Goal: Information Seeking & Learning: Learn about a topic

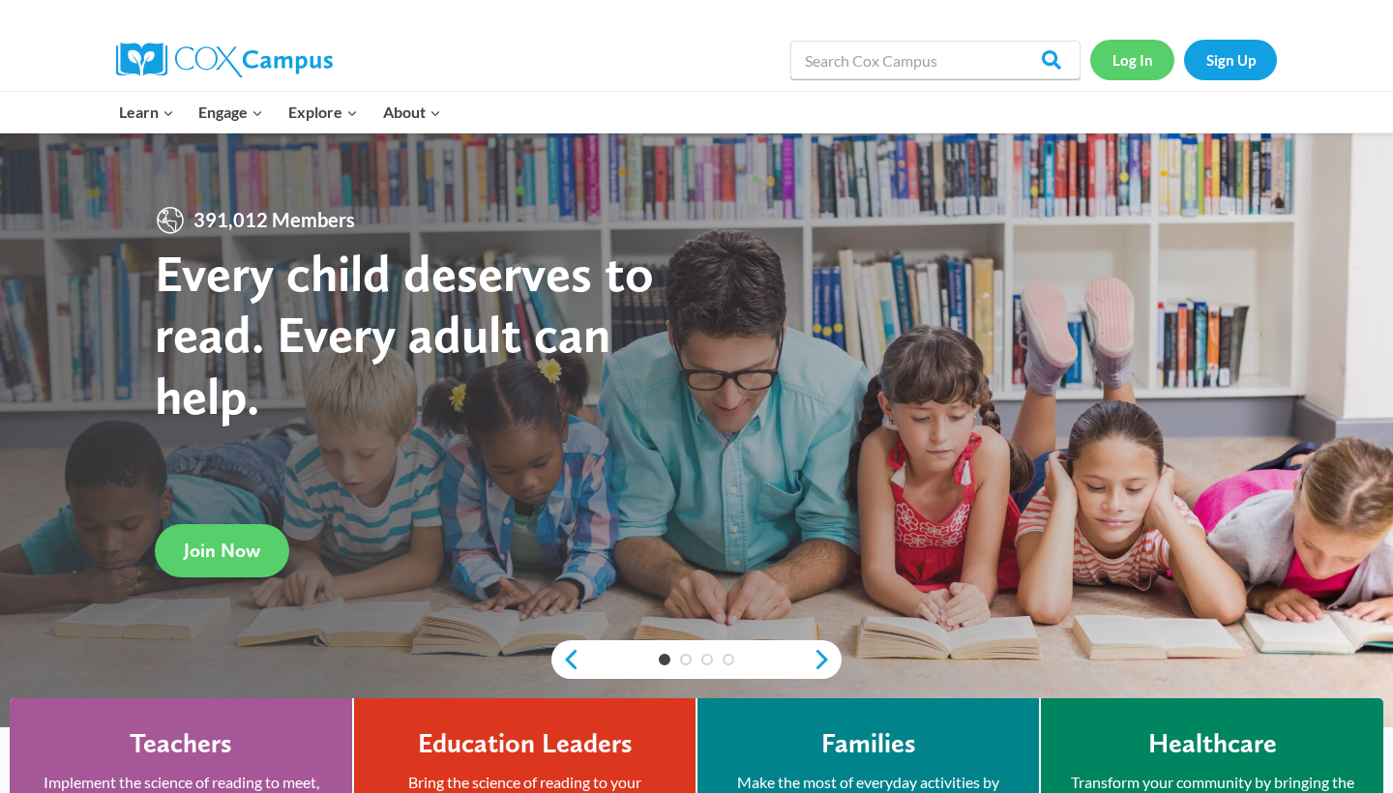
click at [1120, 61] on link "Log In" at bounding box center [1132, 60] width 84 height 40
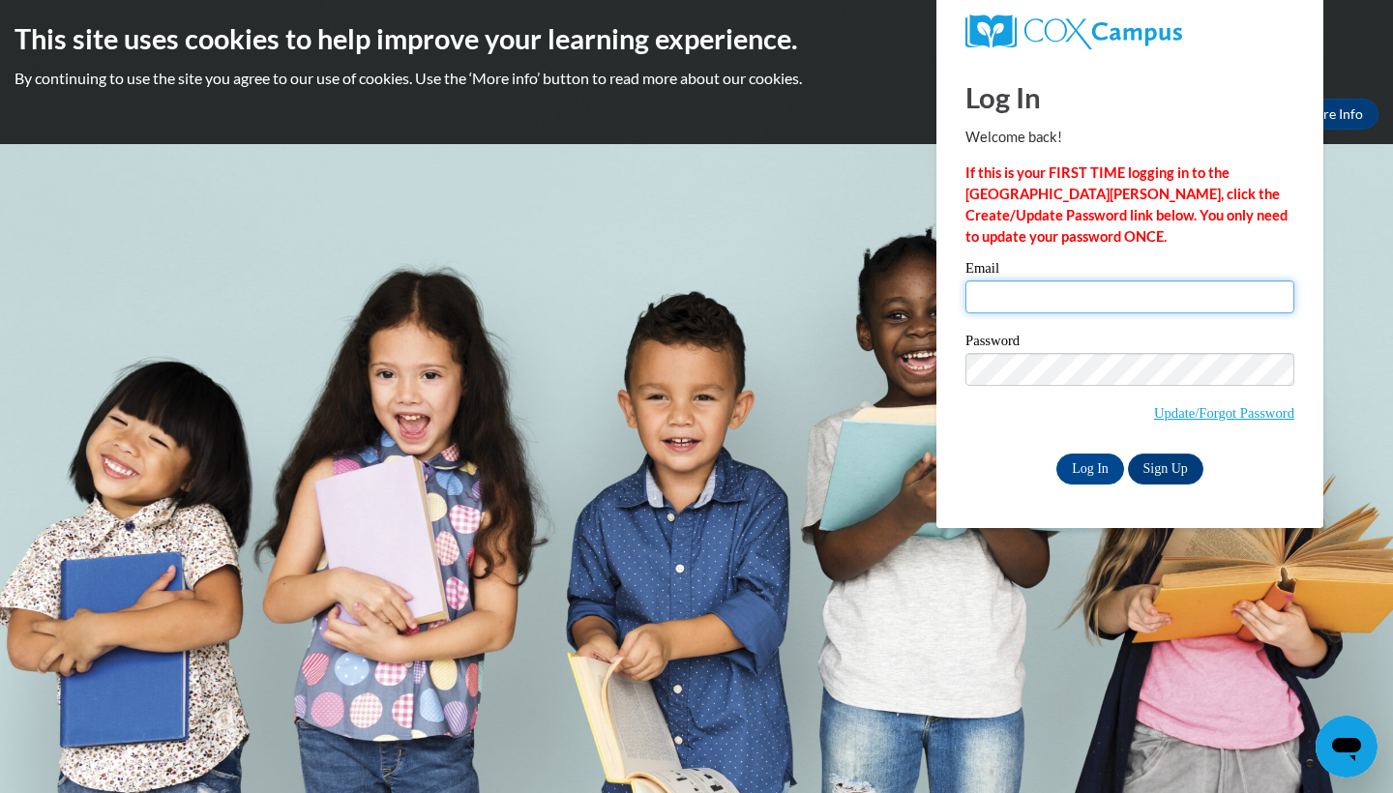
type input "lr12533@georgiasouthern.edu"
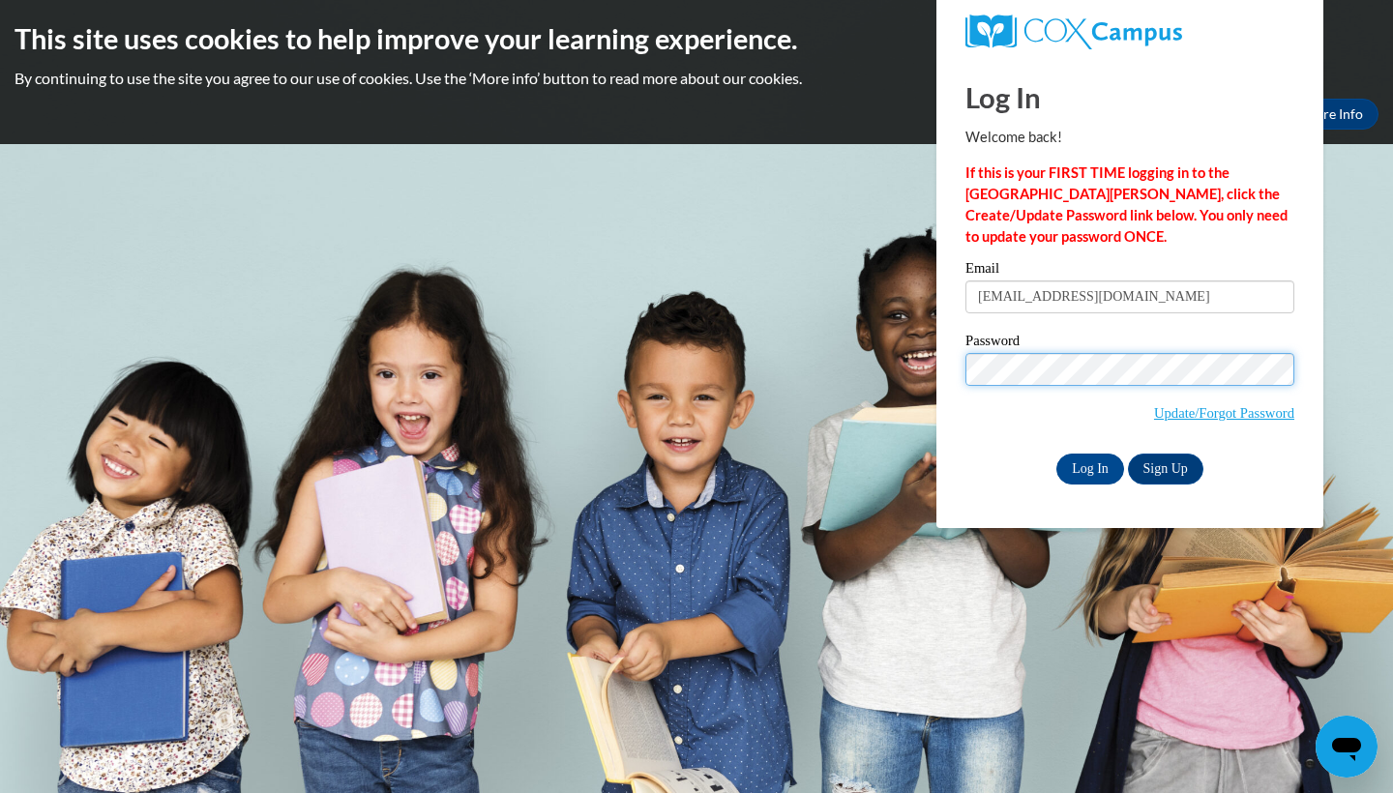
click at [1089, 465] on input "Log In" at bounding box center [1091, 469] width 68 height 31
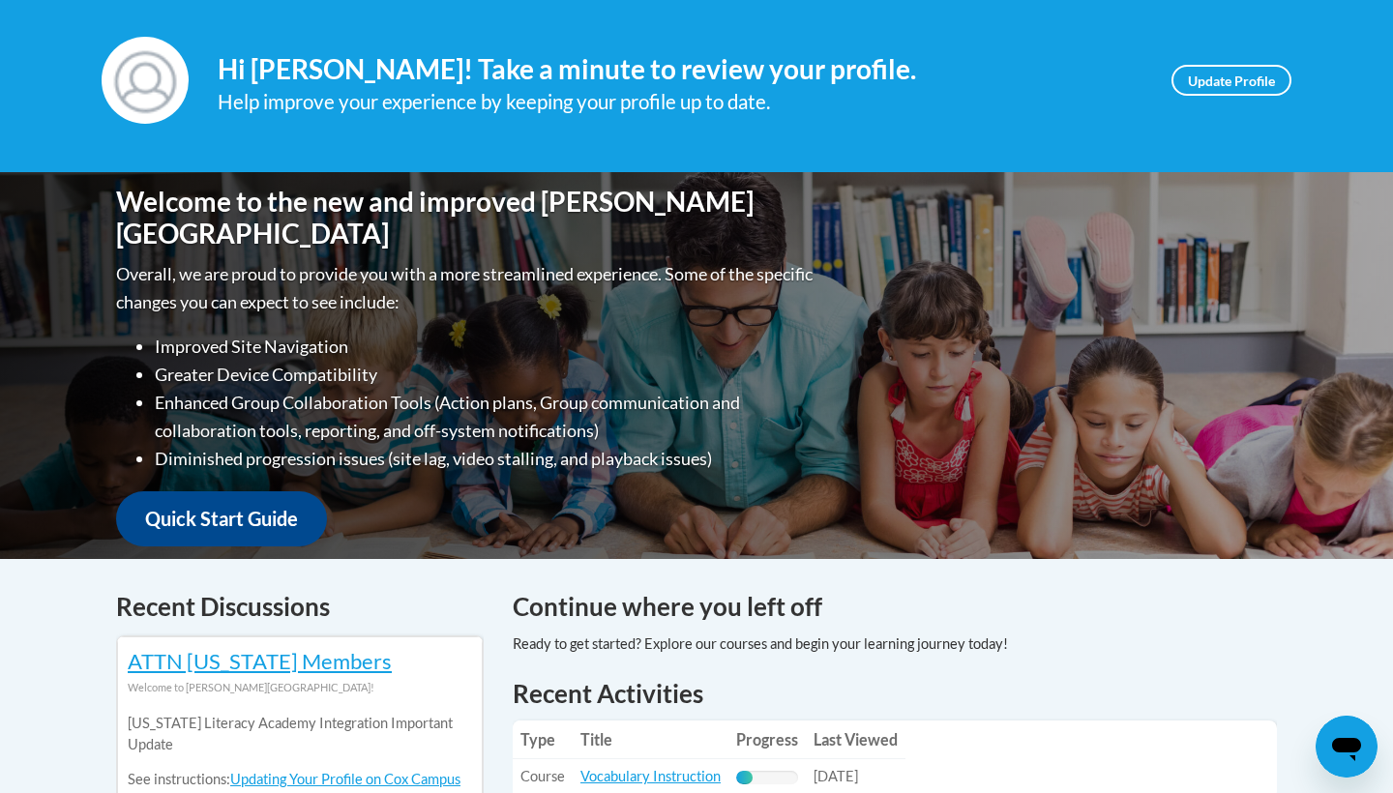
scroll to position [464, 0]
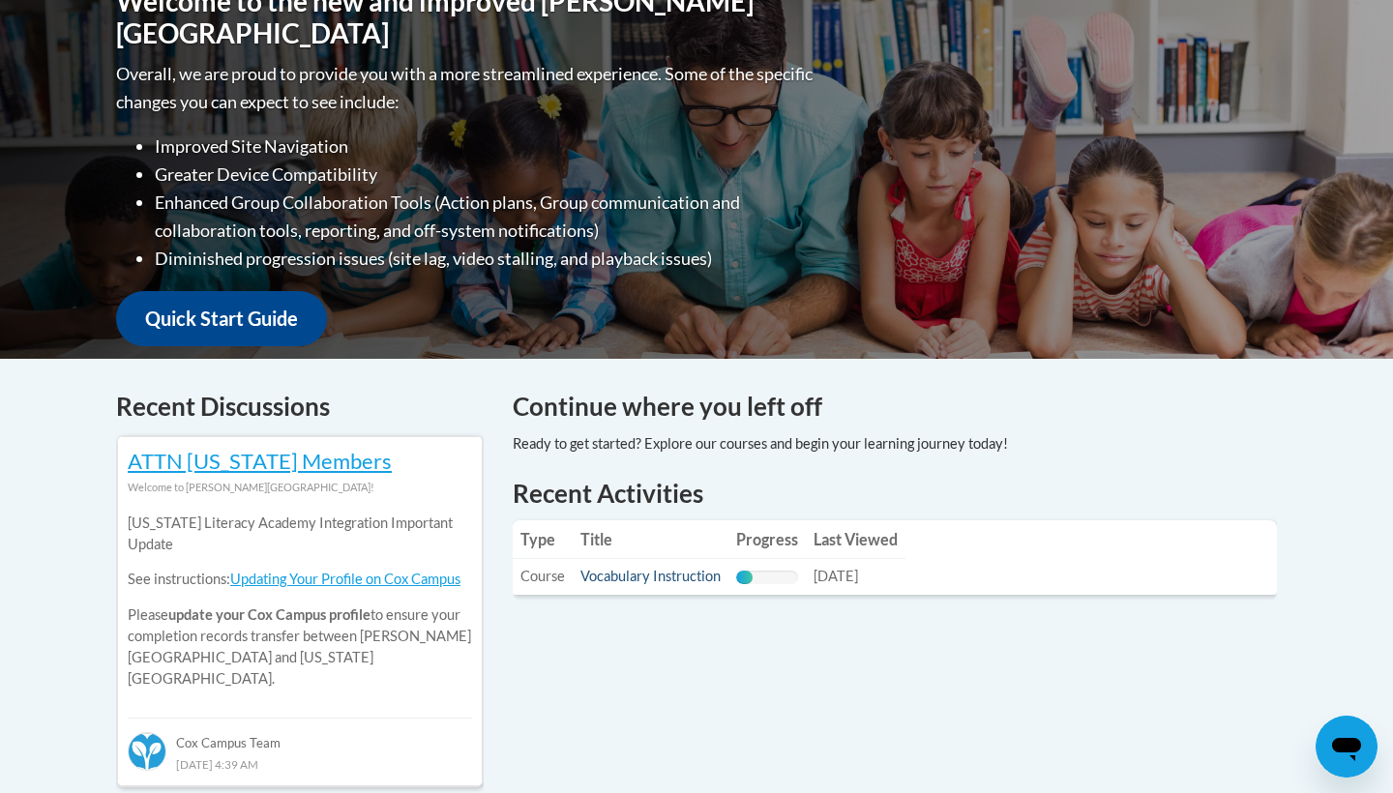
click at [699, 575] on link "Vocabulary Instruction" at bounding box center [651, 576] width 140 height 16
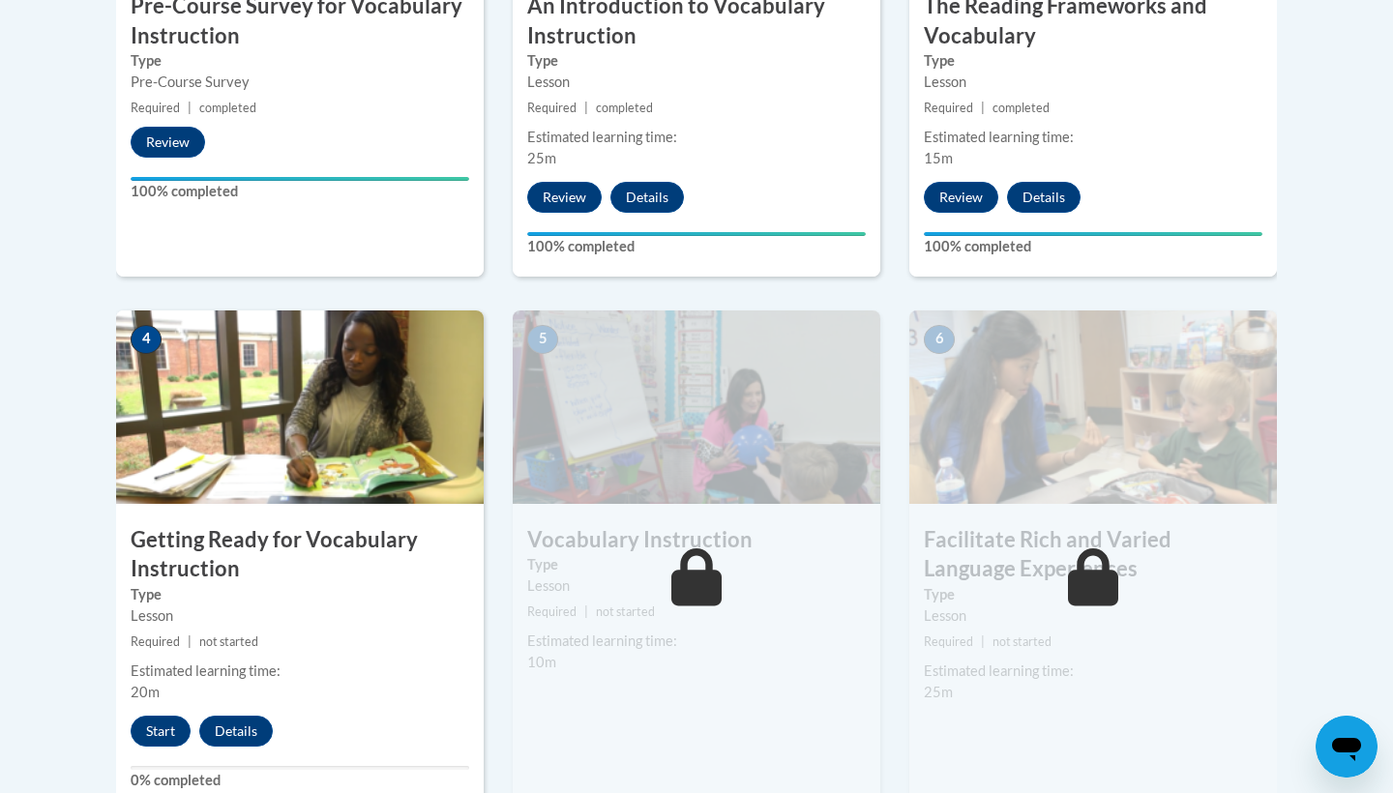
scroll to position [924, 0]
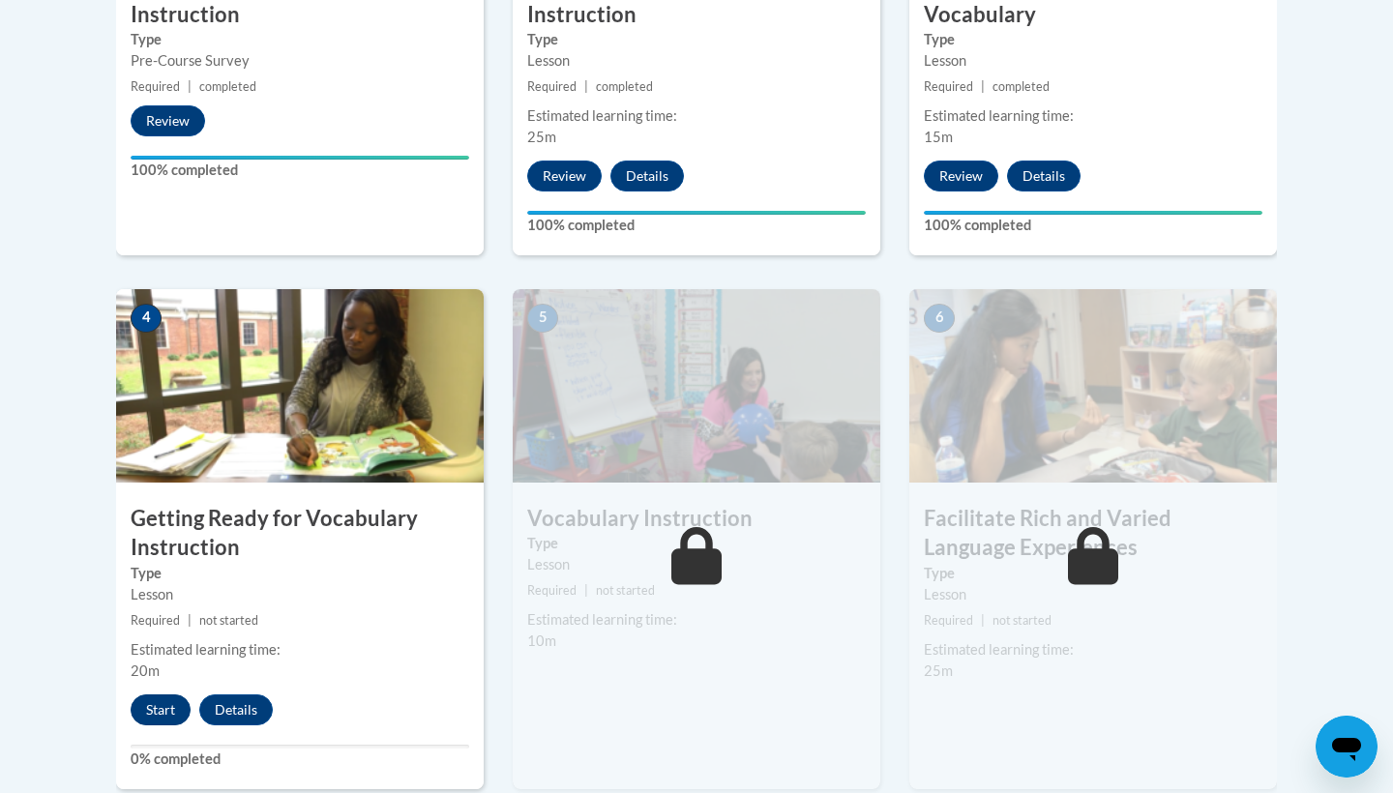
click at [170, 714] on button "Start" at bounding box center [161, 710] width 60 height 31
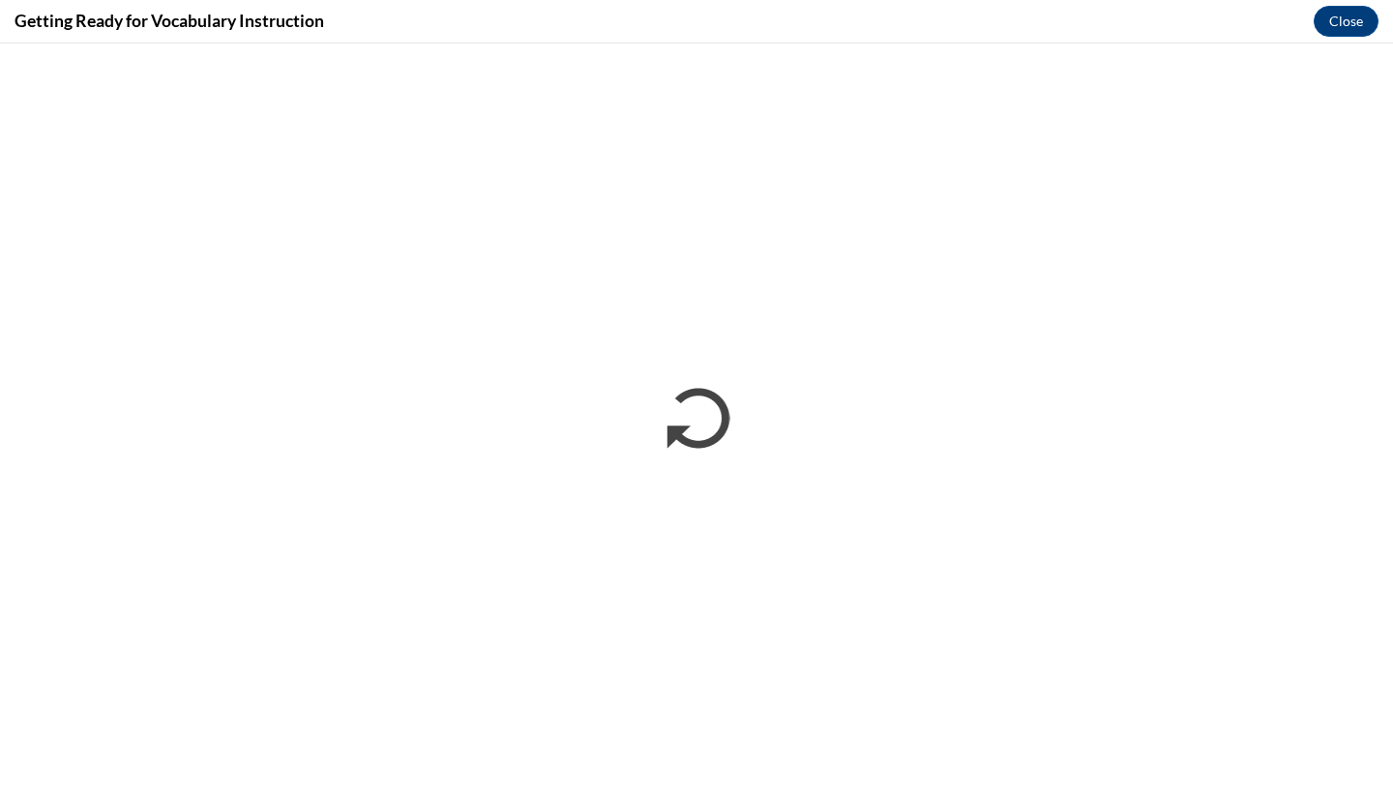
scroll to position [0, 0]
click at [1299, 40] on div "Getting Ready for Vocabulary Instruction Close" at bounding box center [696, 22] width 1393 height 44
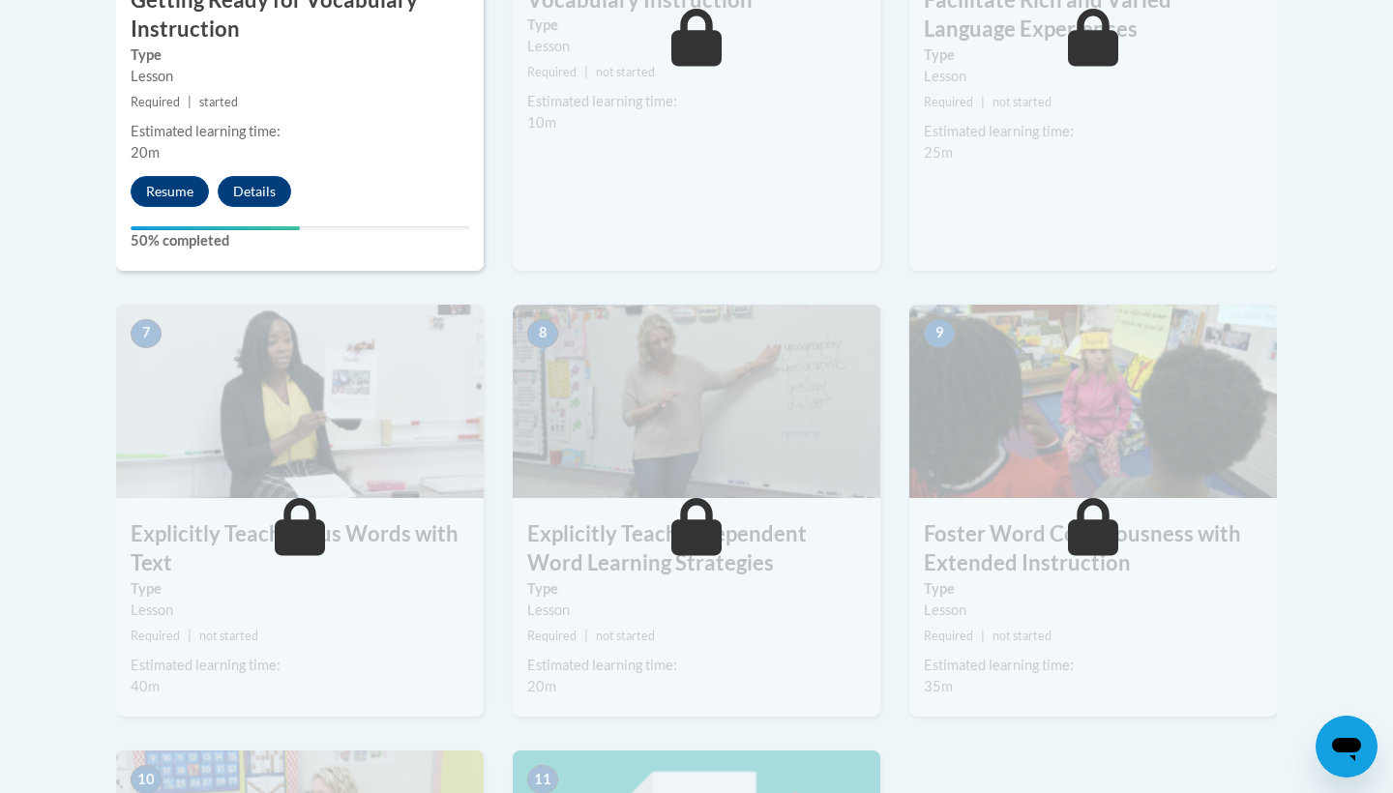
scroll to position [1443, 0]
click at [188, 184] on button "Resume" at bounding box center [170, 191] width 78 height 31
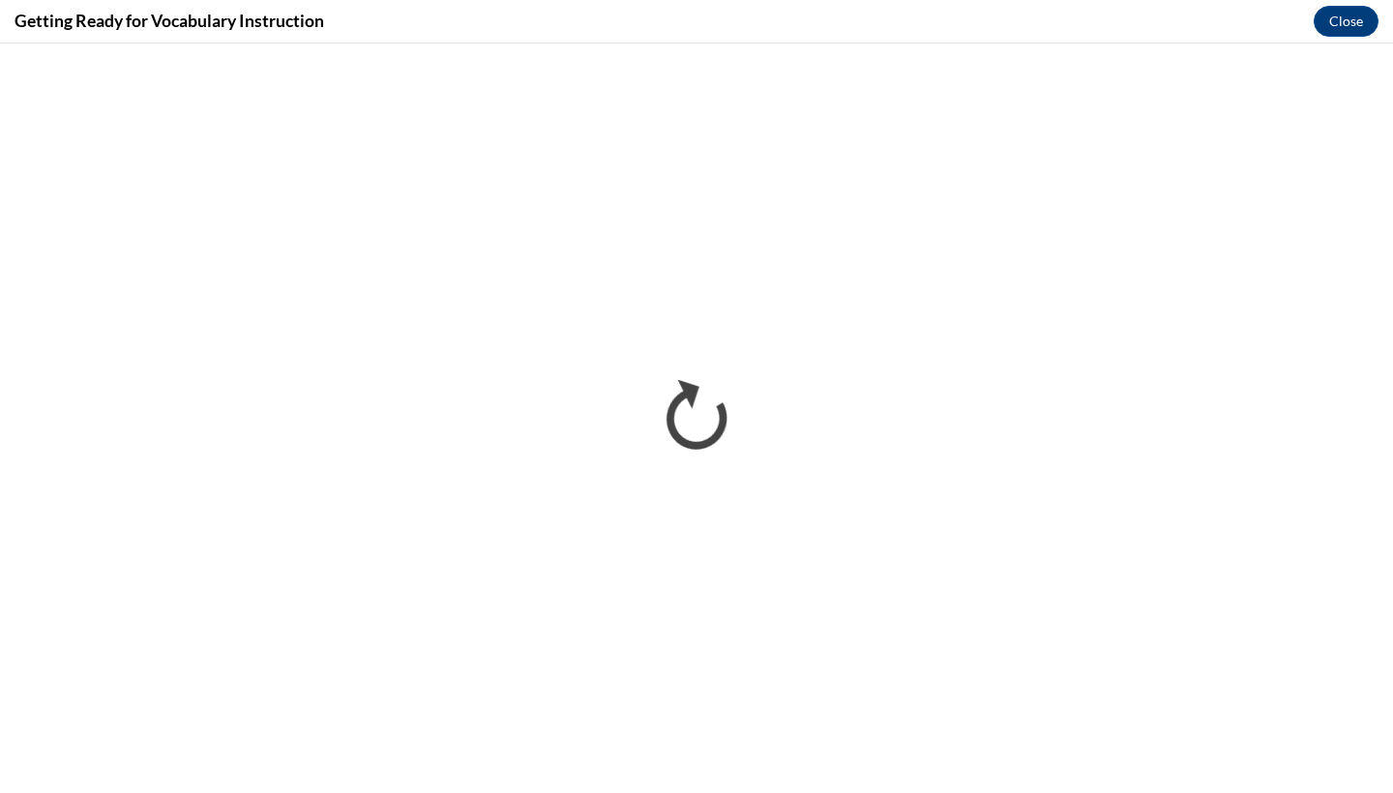
scroll to position [0, 0]
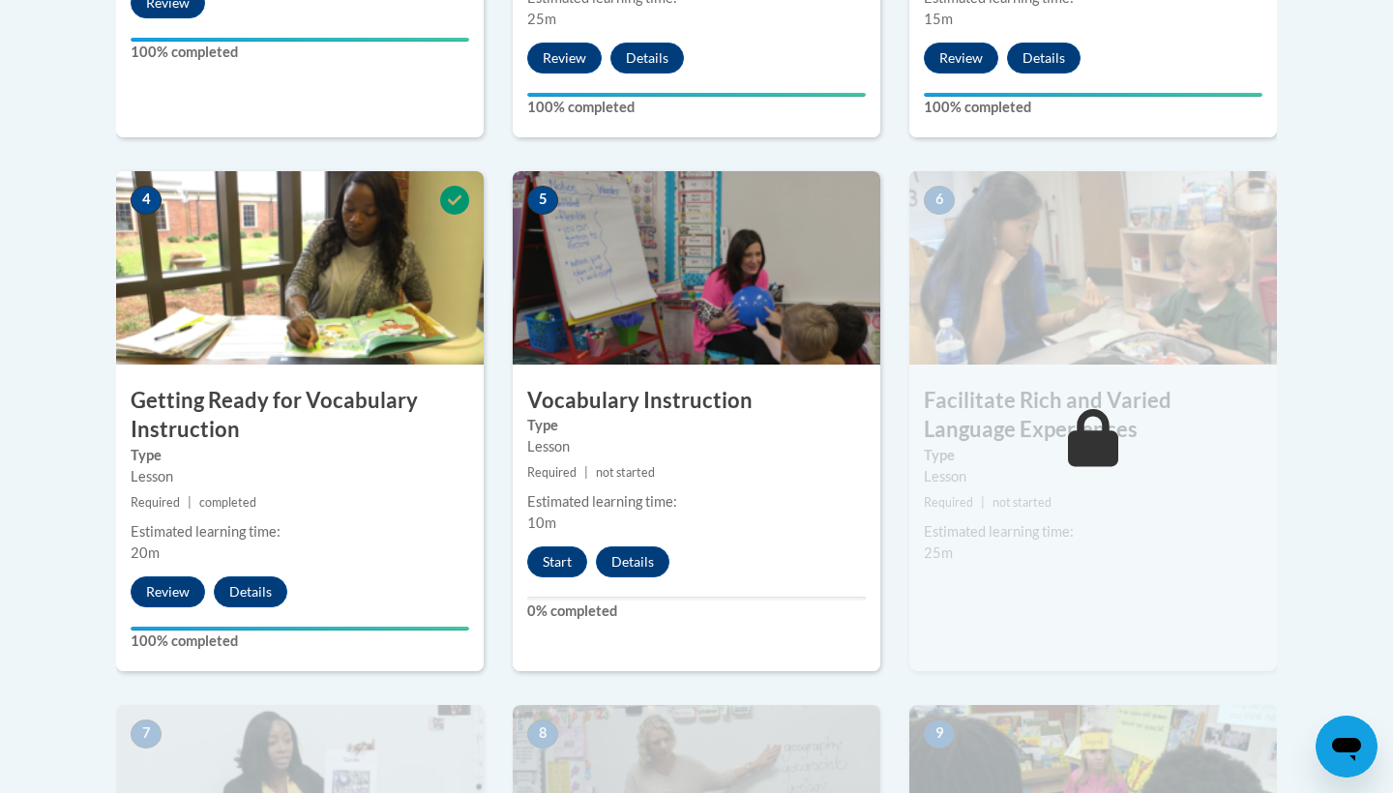
scroll to position [1071, 0]
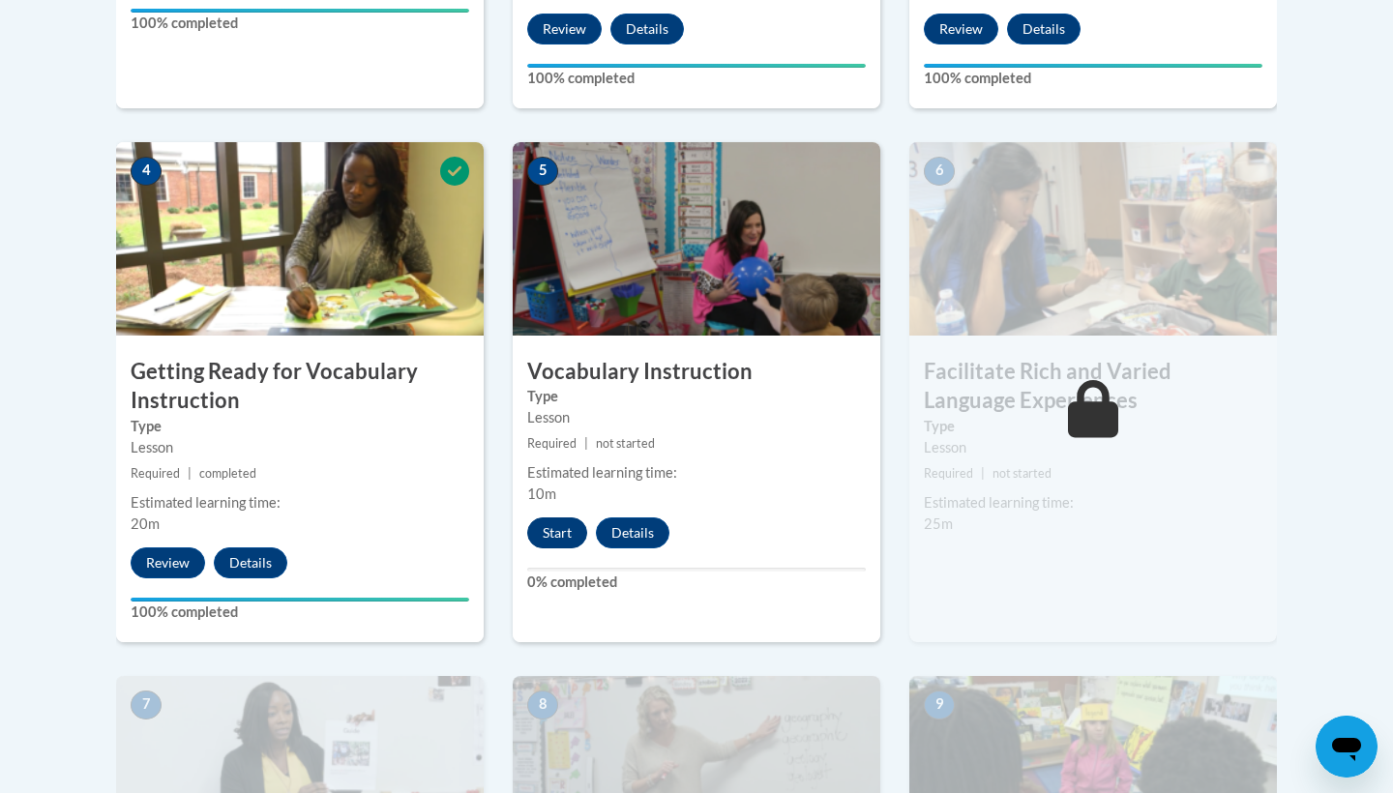
click at [574, 526] on button "Start" at bounding box center [557, 533] width 60 height 31
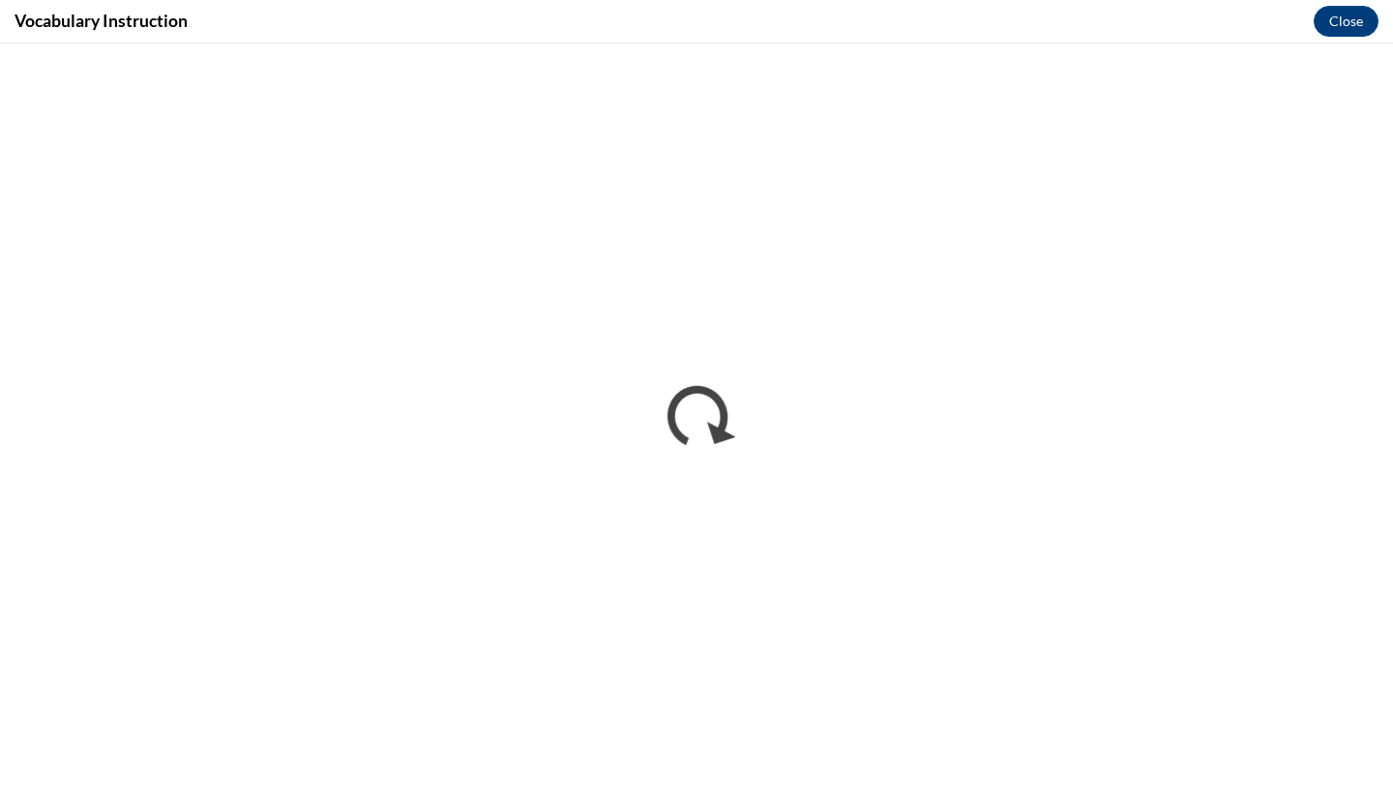
scroll to position [0, 0]
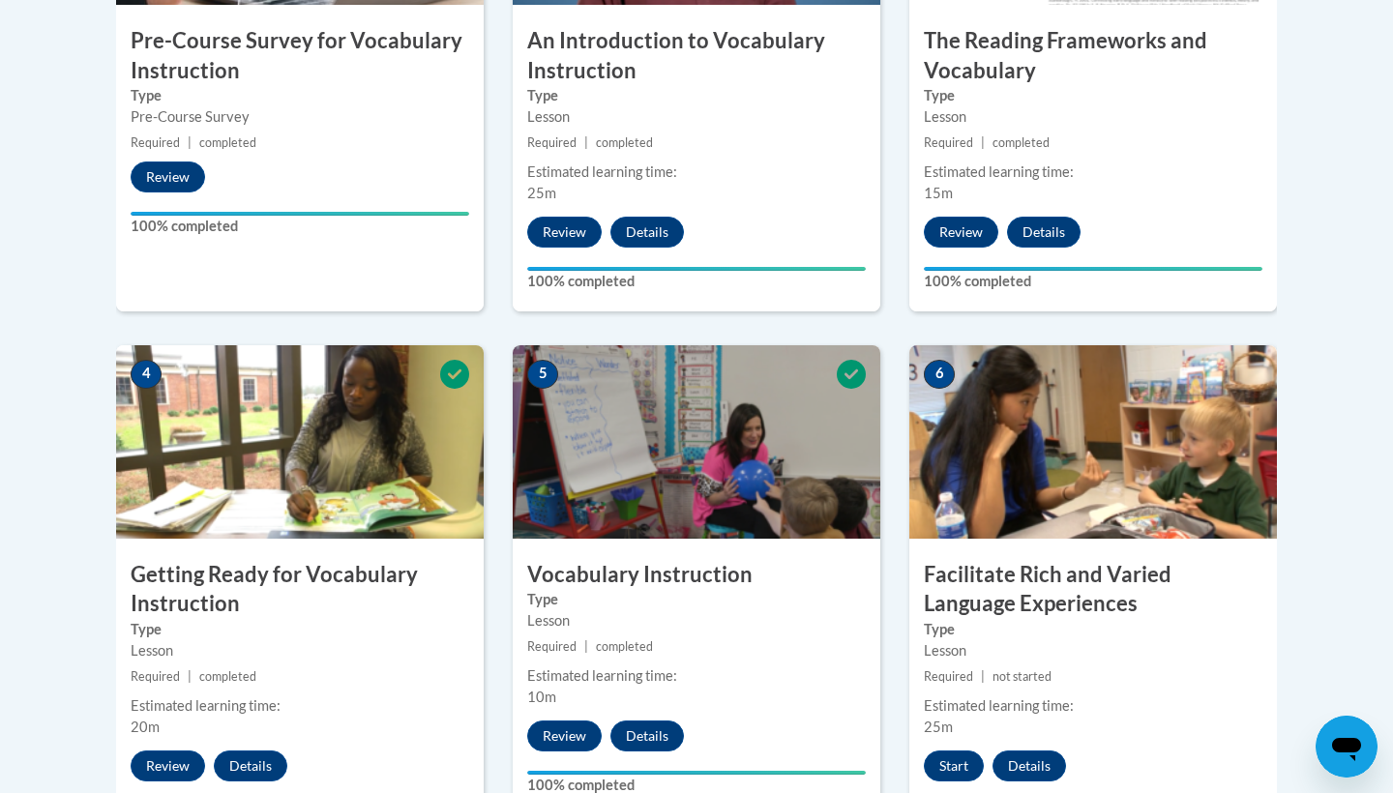
scroll to position [899, 0]
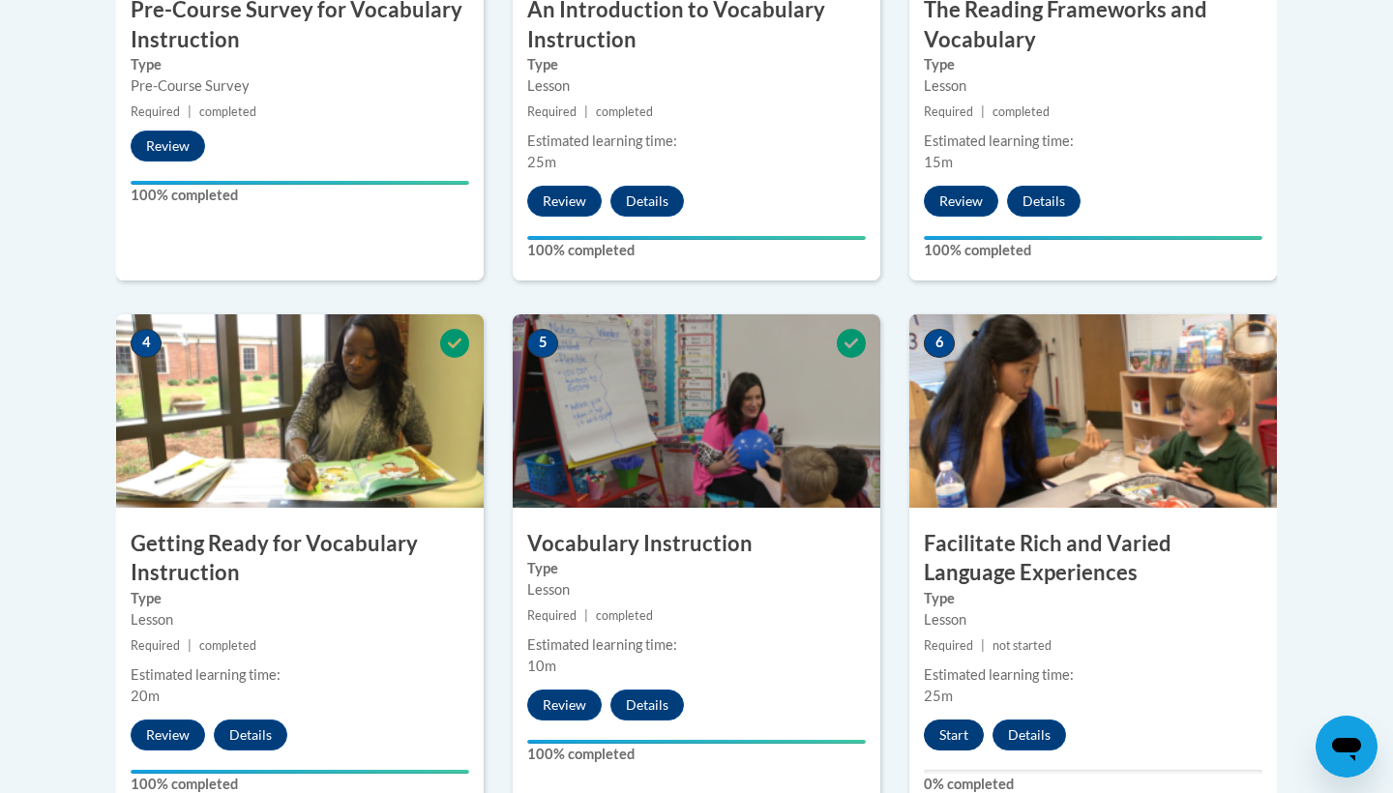
click at [953, 737] on button "Start" at bounding box center [954, 735] width 60 height 31
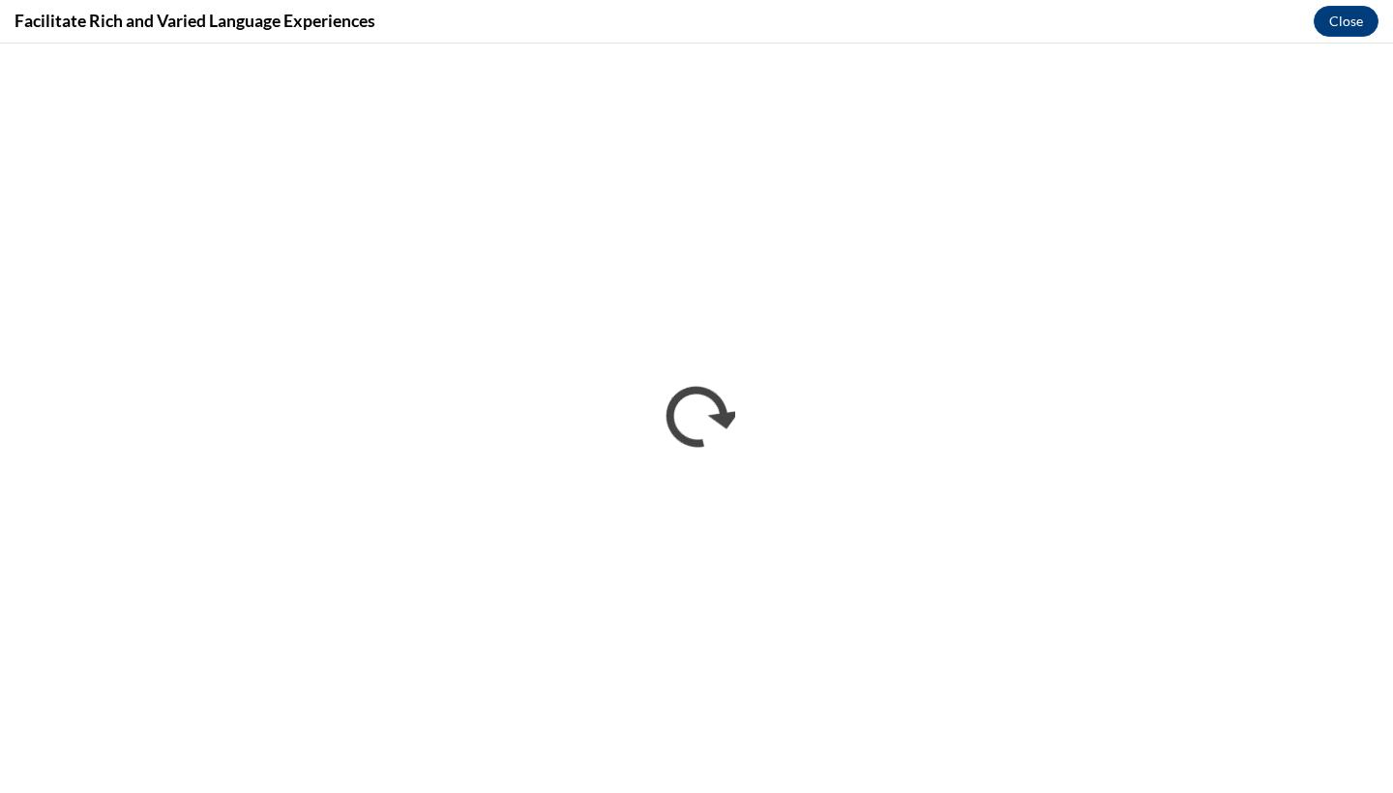
scroll to position [0, 0]
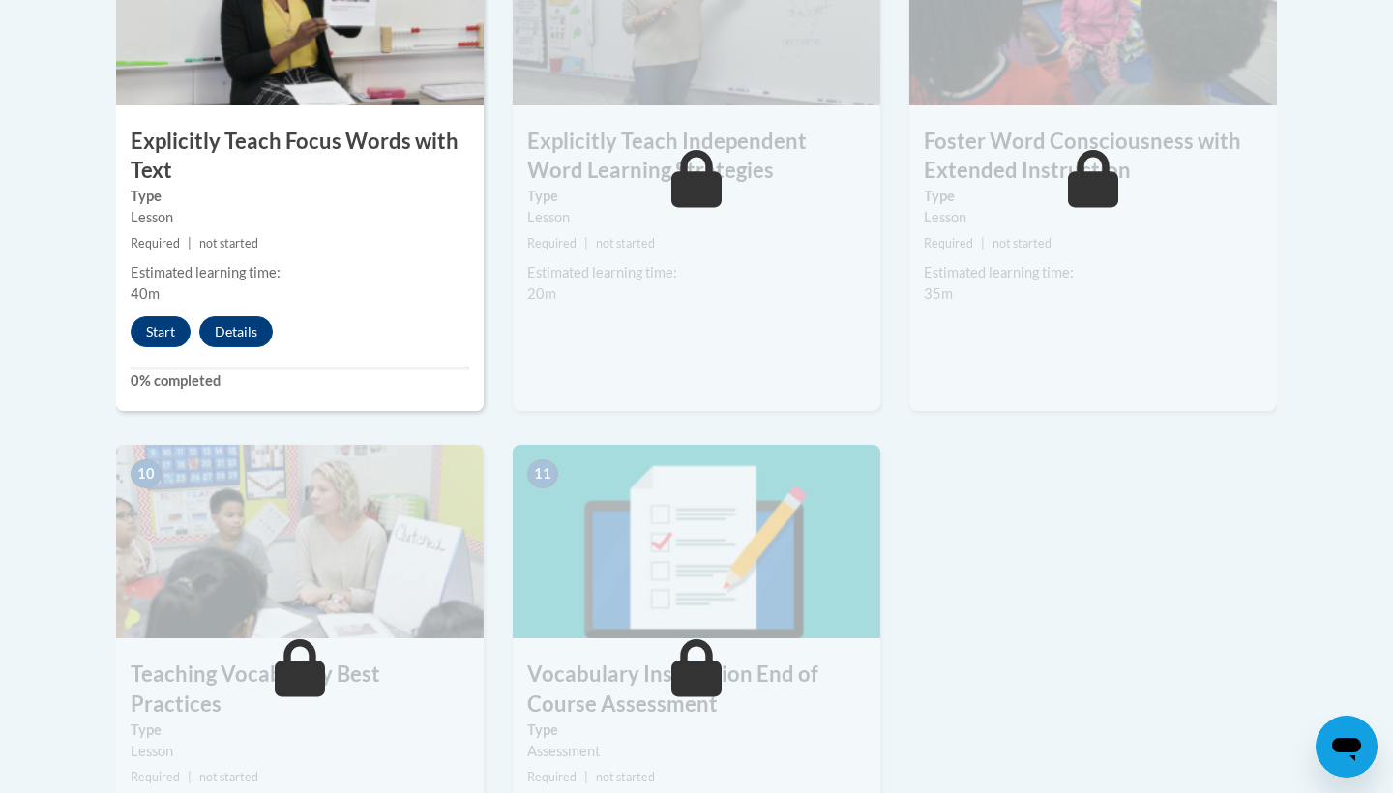
scroll to position [1830, 0]
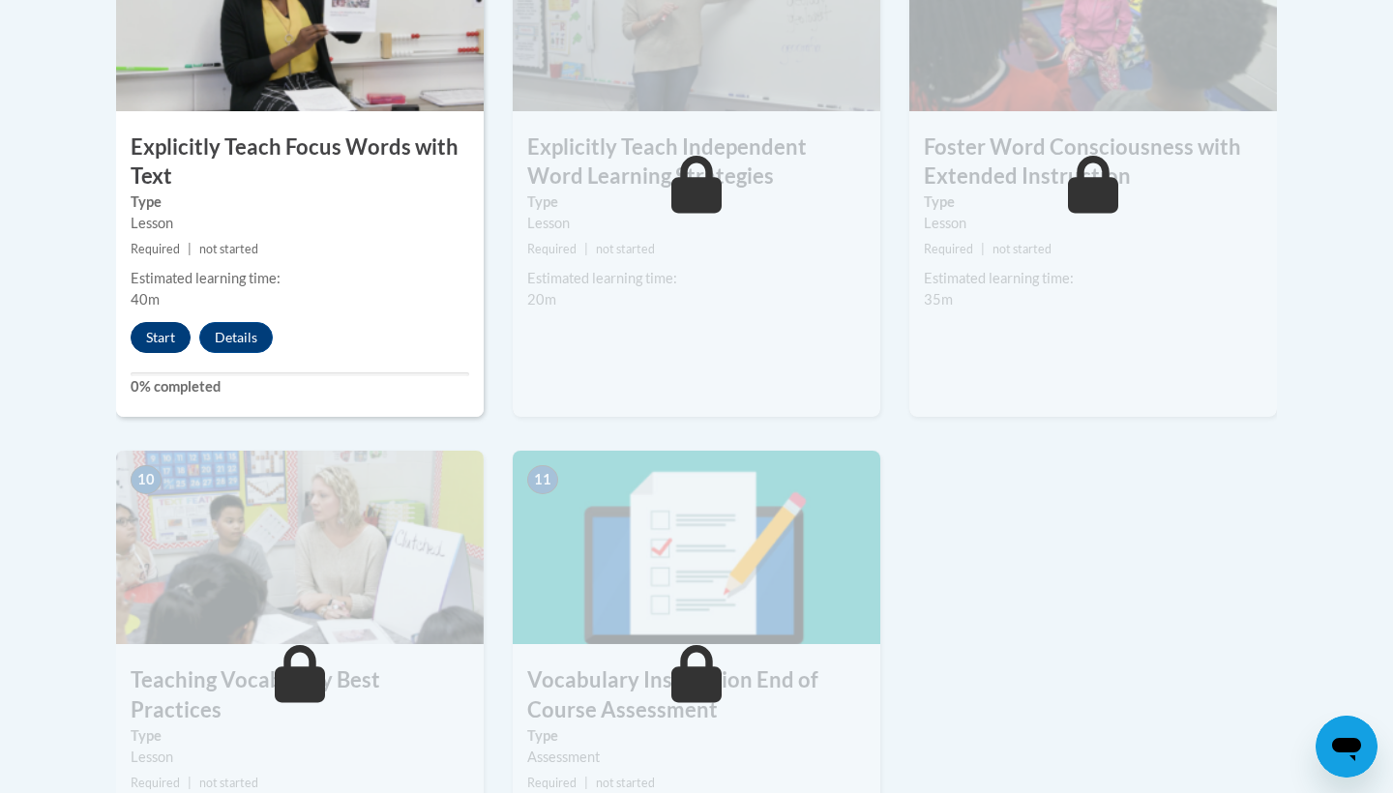
click at [164, 325] on button "Start" at bounding box center [161, 337] width 60 height 31
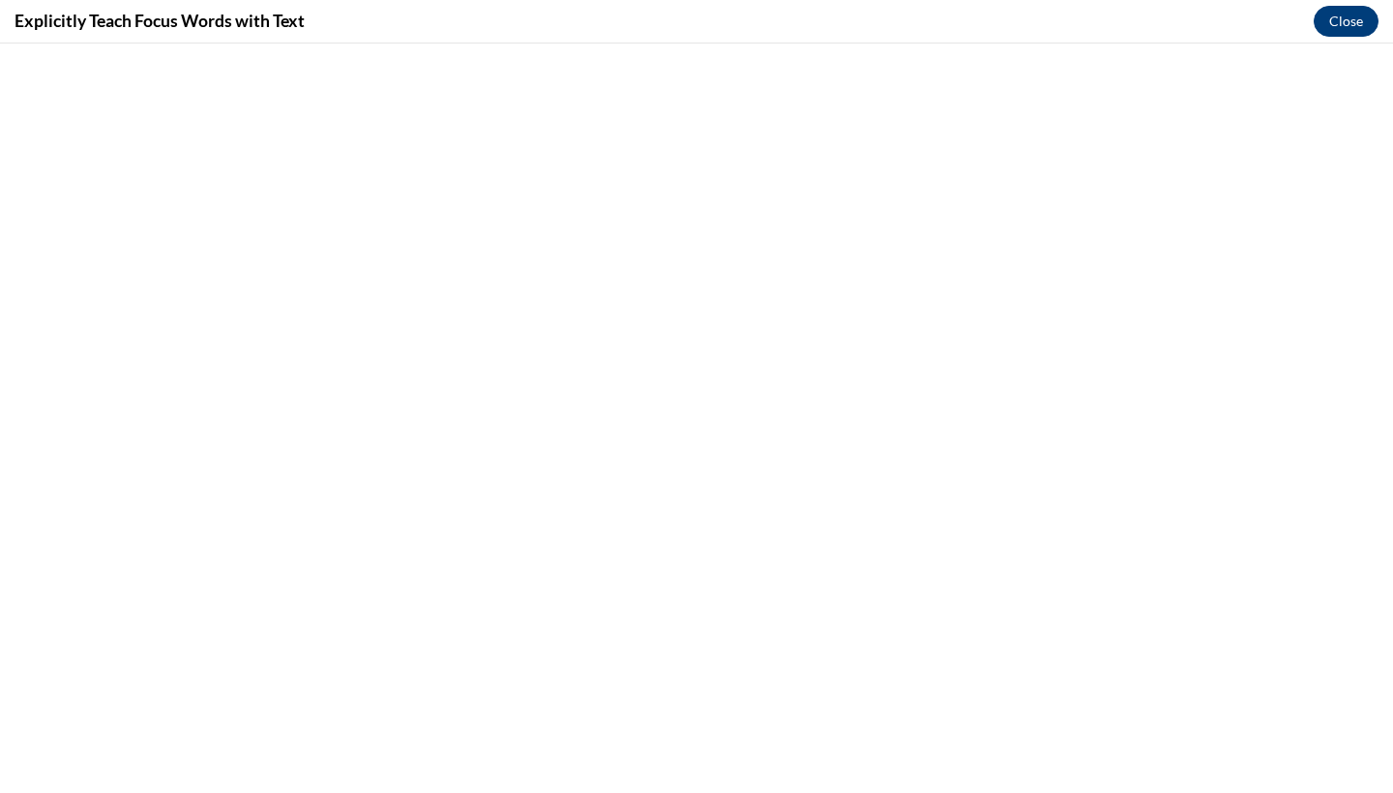
click at [1350, 24] on button "Close" at bounding box center [1346, 21] width 65 height 31
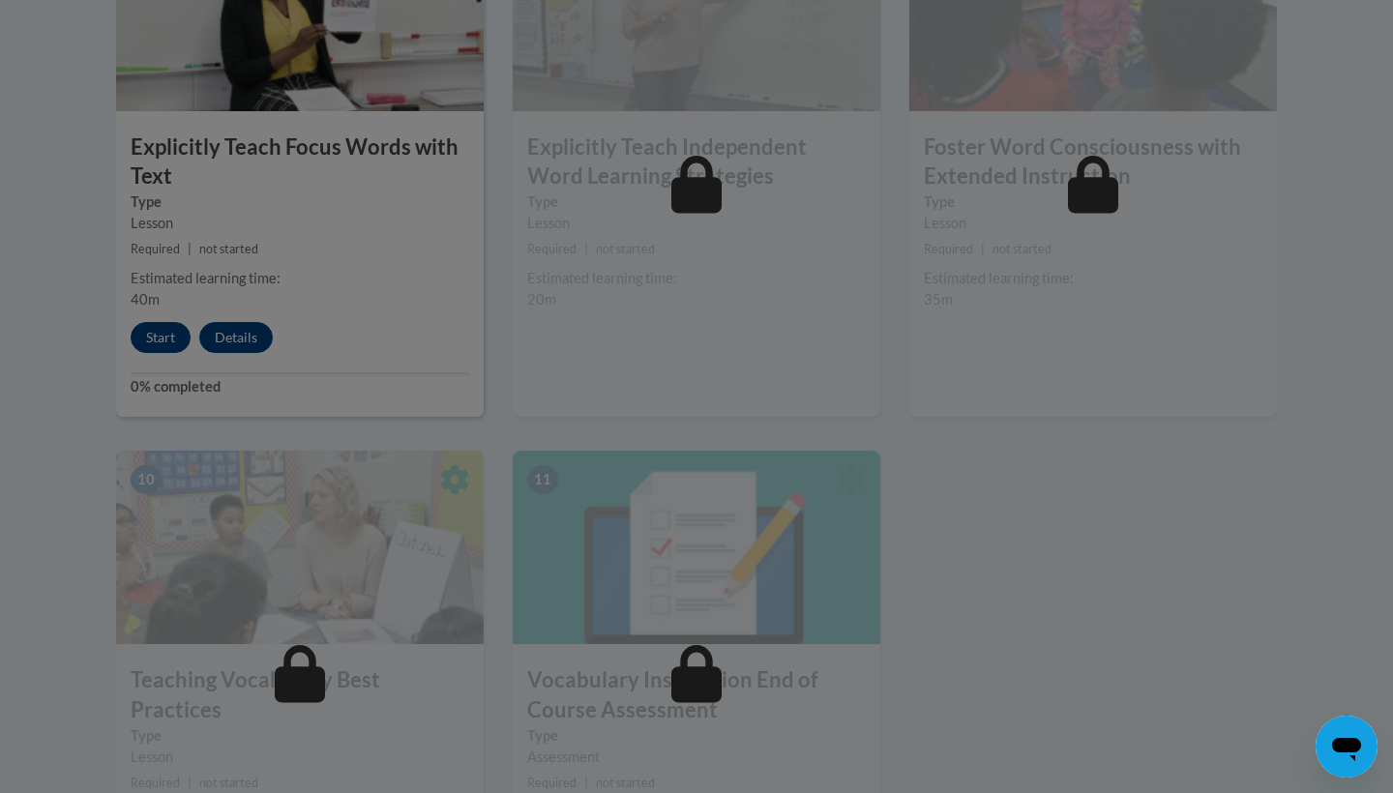
click at [170, 332] on div at bounding box center [696, 396] width 1393 height 793
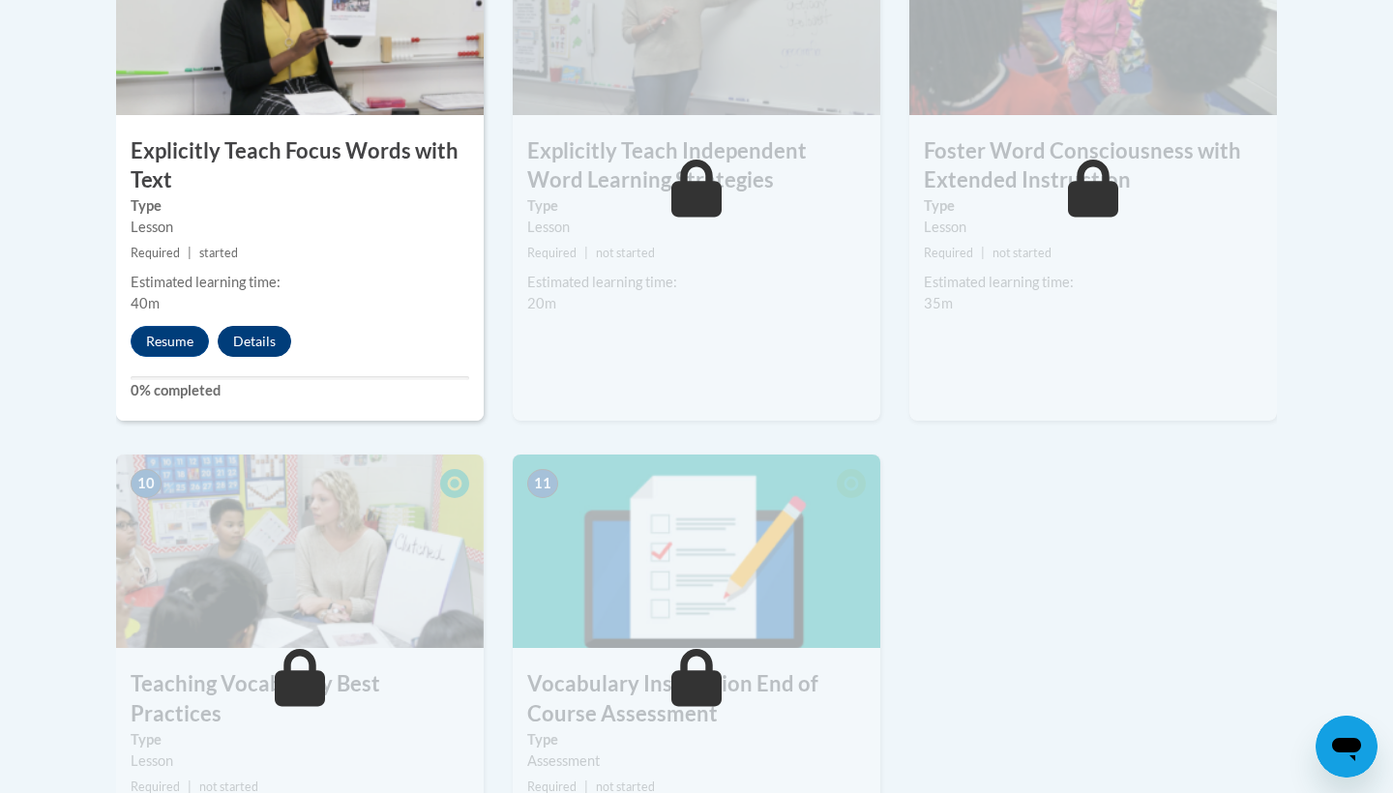
scroll to position [1829, 0]
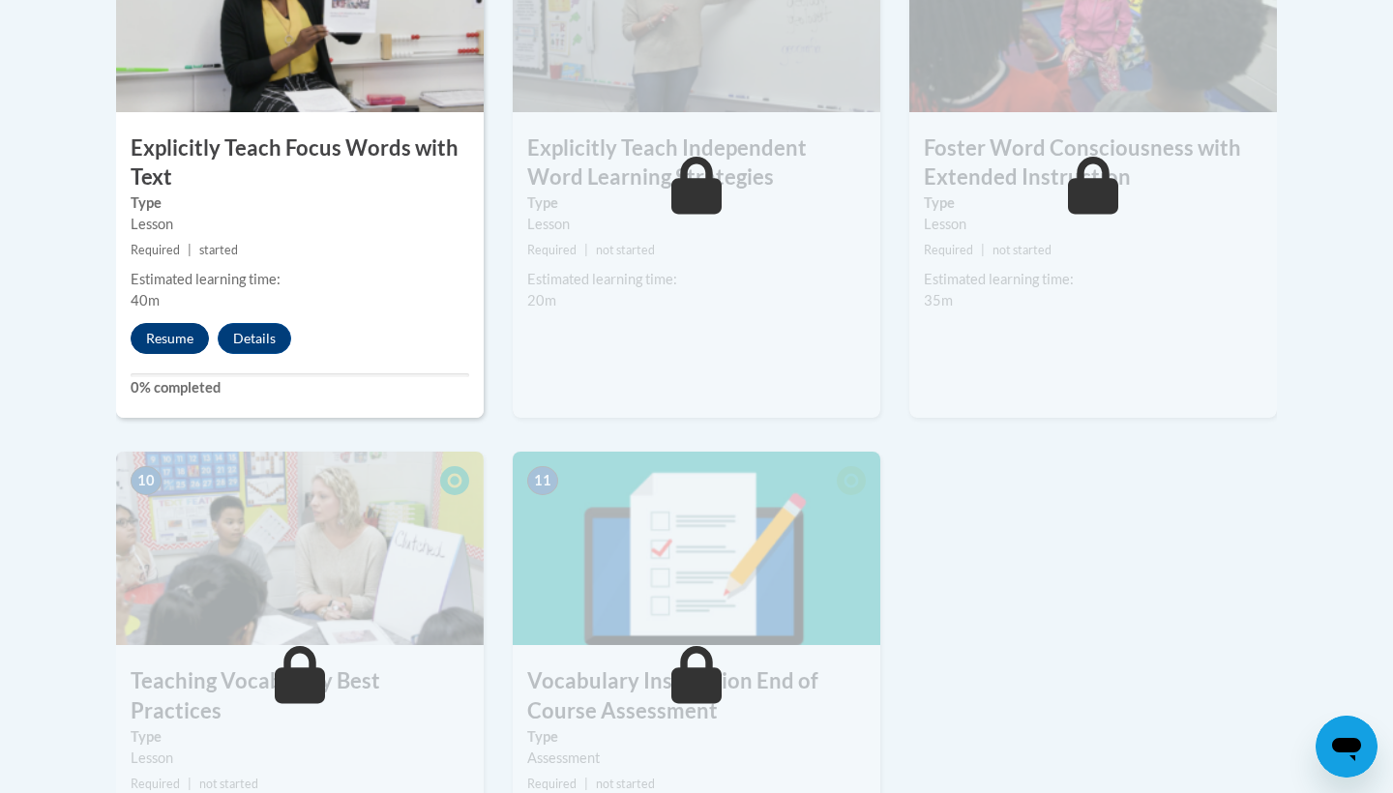
click at [170, 334] on button "Resume" at bounding box center [170, 338] width 78 height 31
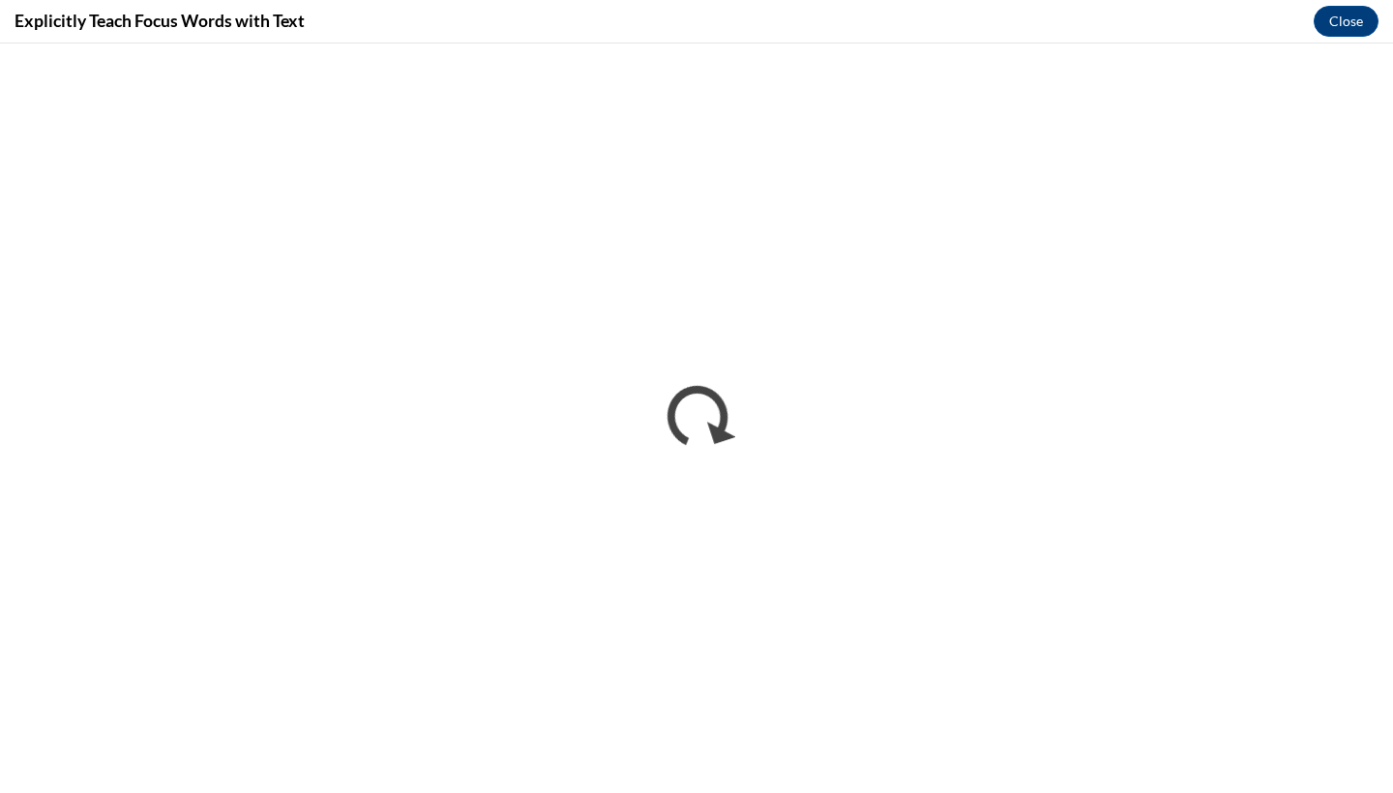
scroll to position [0, 0]
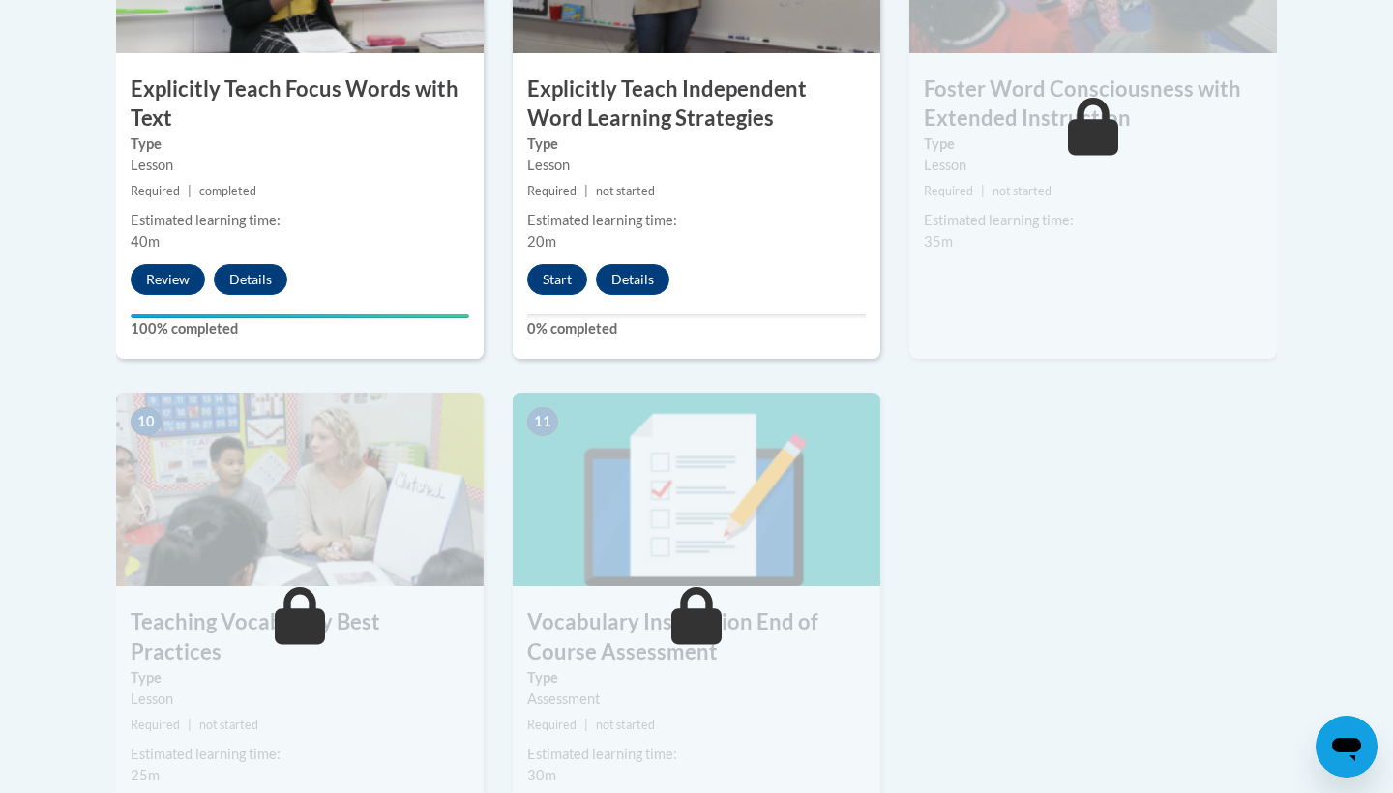
scroll to position [1921, 0]
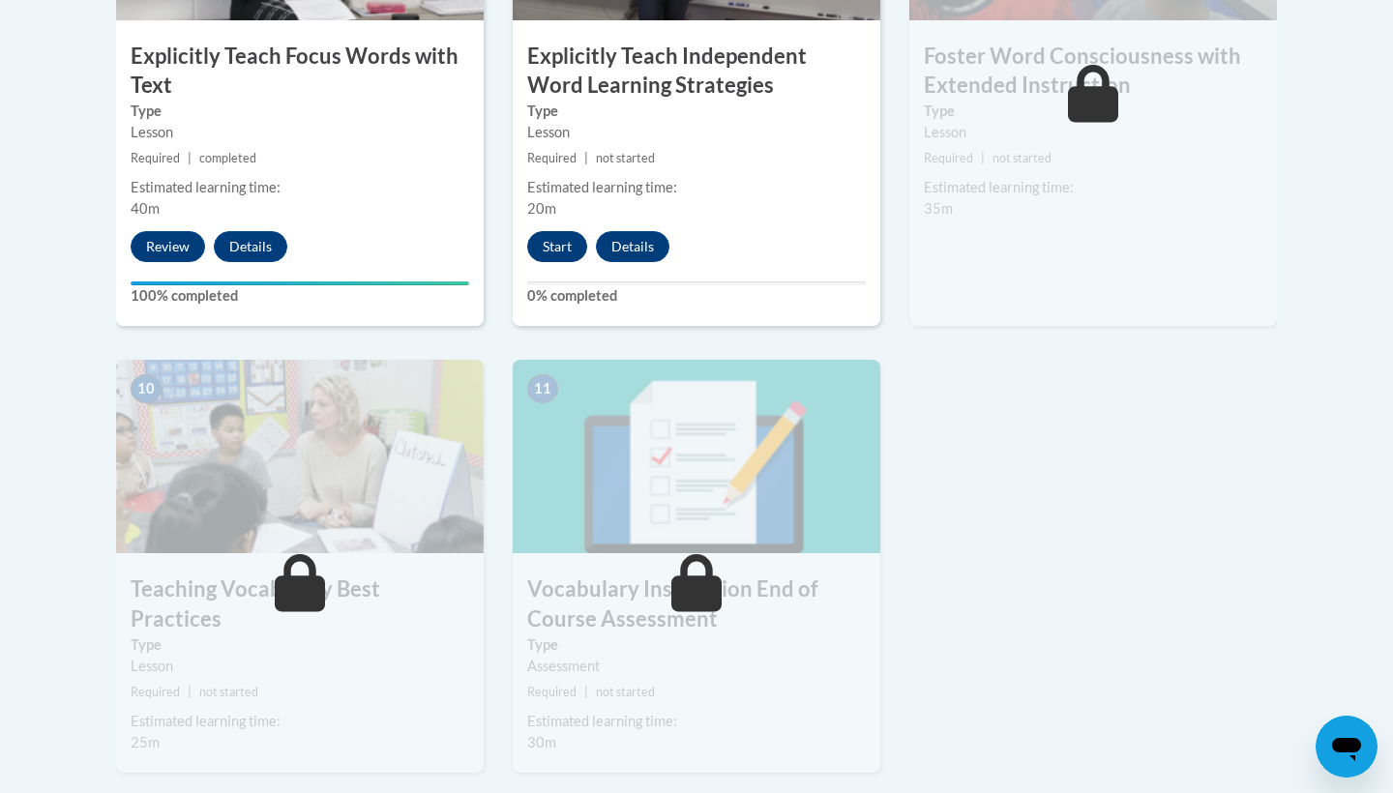
click at [568, 249] on button "Start" at bounding box center [557, 246] width 60 height 31
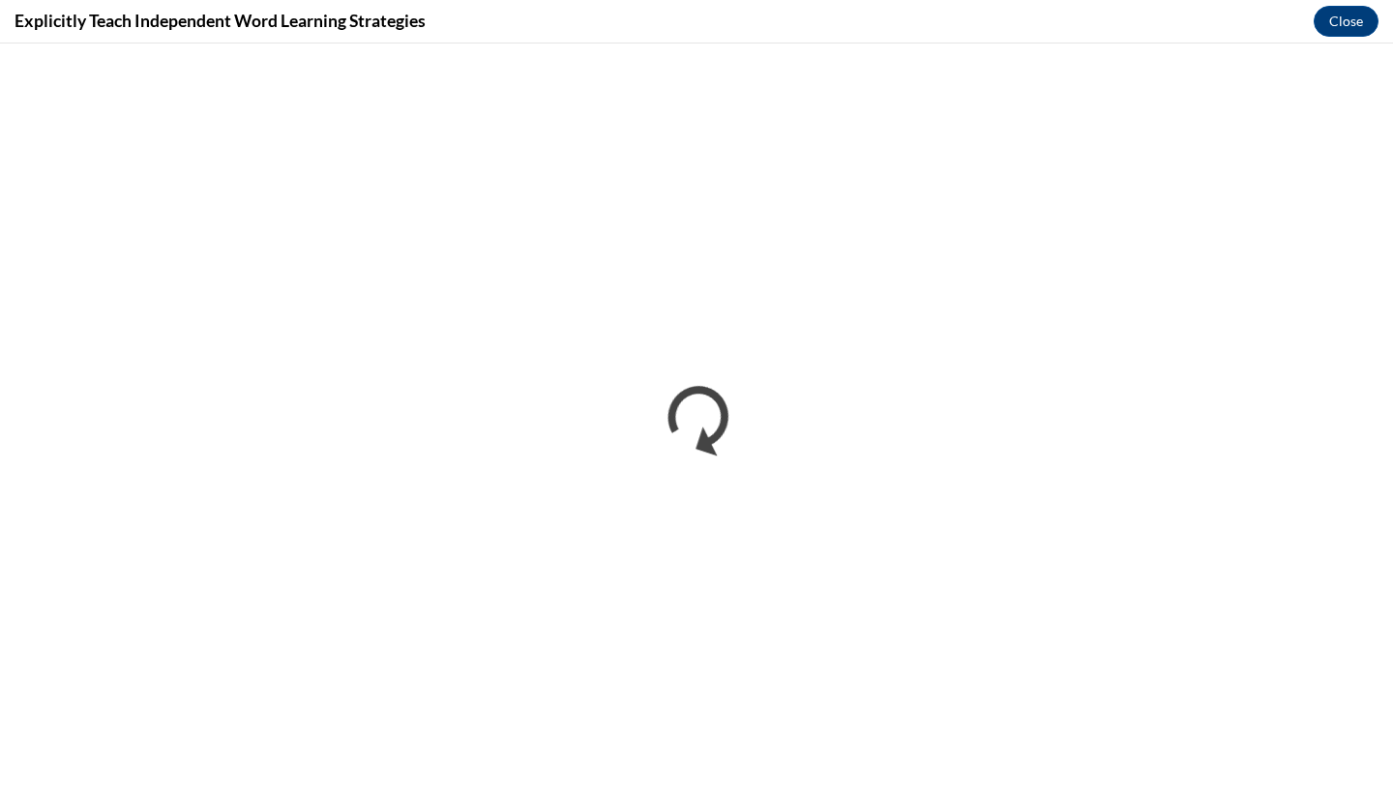
scroll to position [0, 0]
